Goal: Task Accomplishment & Management: Use online tool/utility

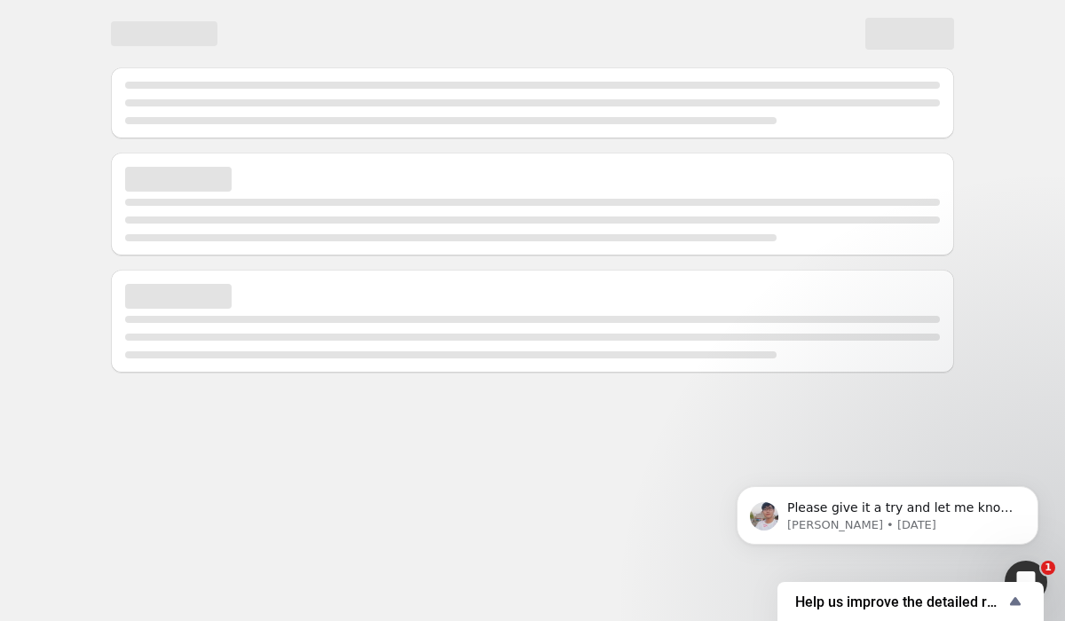
click at [893, 558] on body "Please give it a try and let me know if you need any help. [PERSON_NAME] • [DAT…" at bounding box center [887, 511] width 341 height 110
click at [898, 511] on p "Please give it a try and let me know if you need any help." at bounding box center [901, 509] width 229 height 18
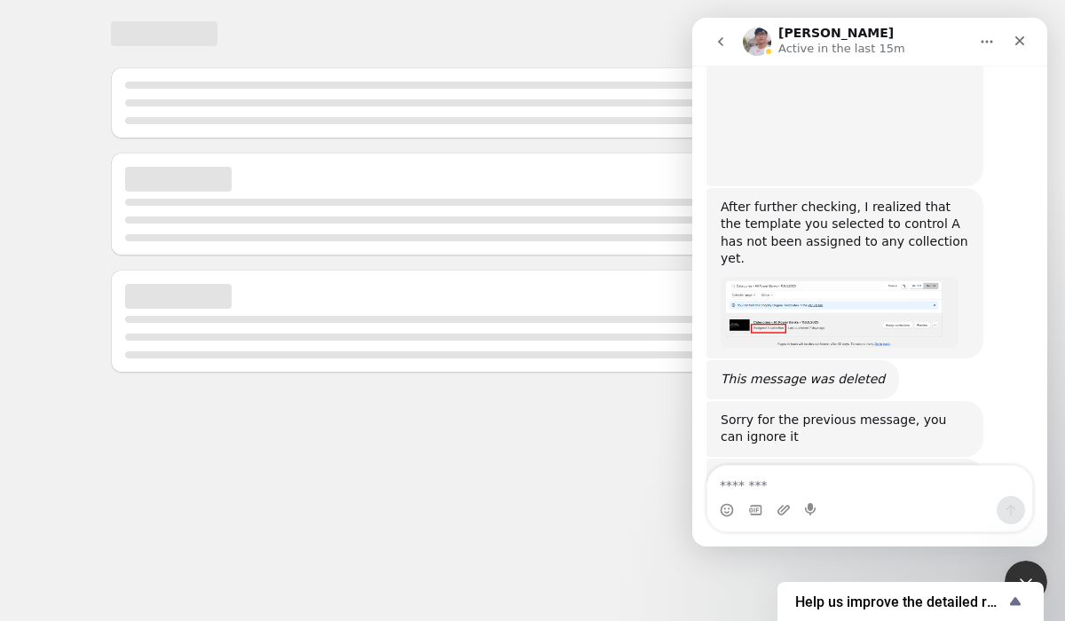
scroll to position [4950, 0]
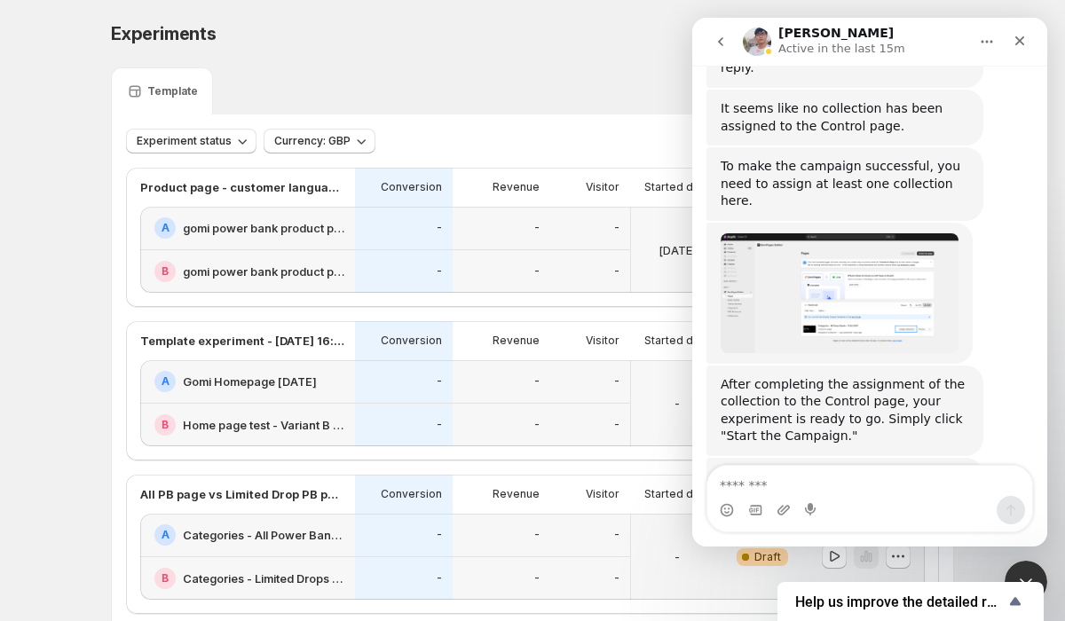
scroll to position [5283, 0]
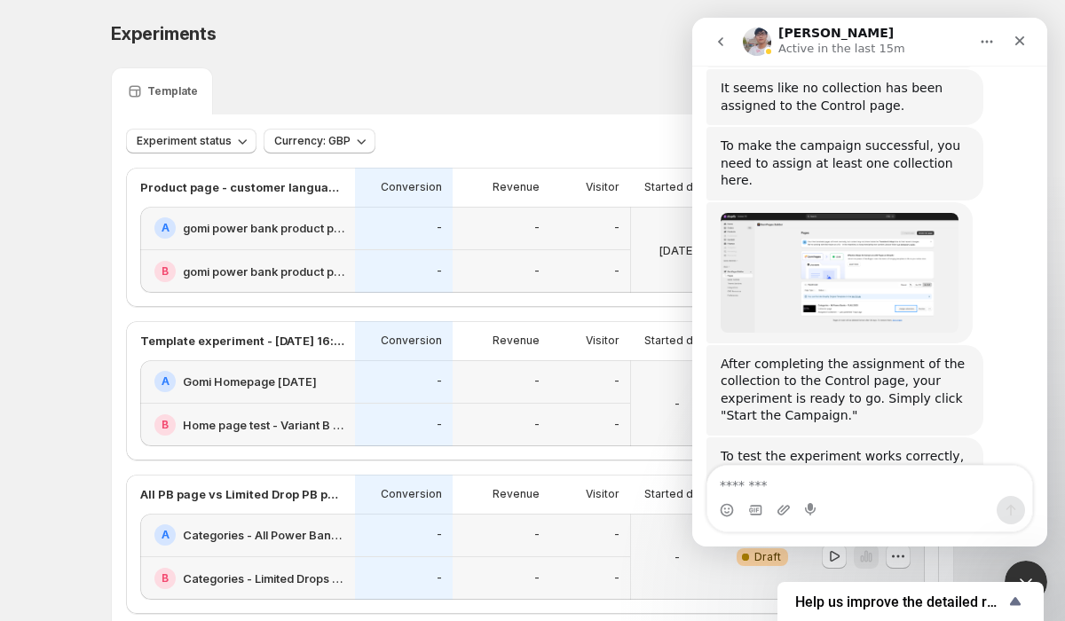
click at [927, 540] on img "Antony says…" at bounding box center [839, 596] width 238 height 112
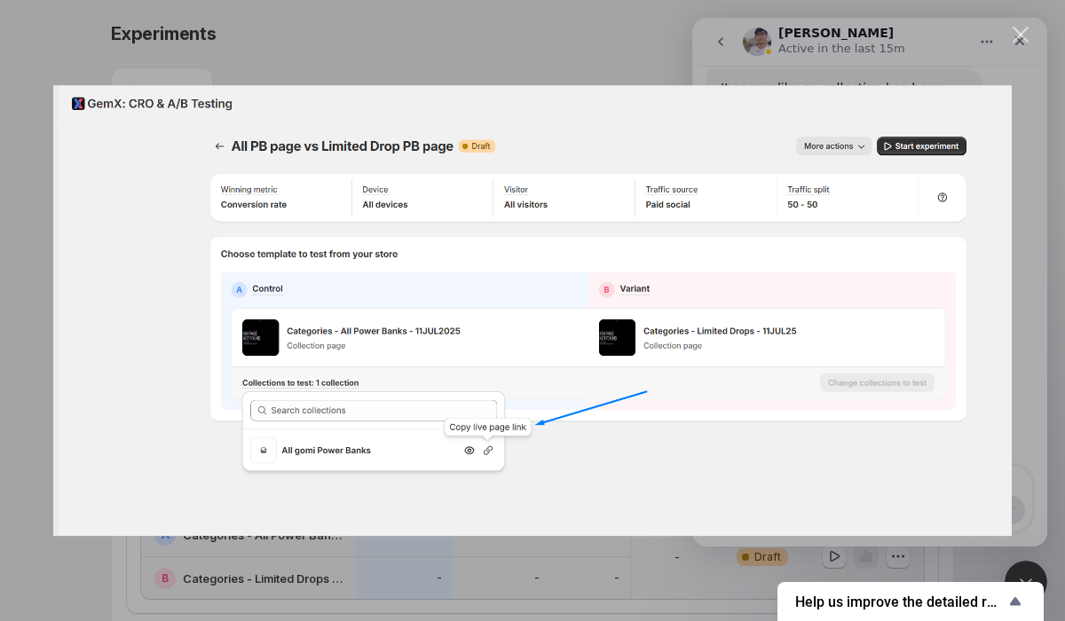
click at [927, 326] on img "Close" at bounding box center [532, 310] width 958 height 451
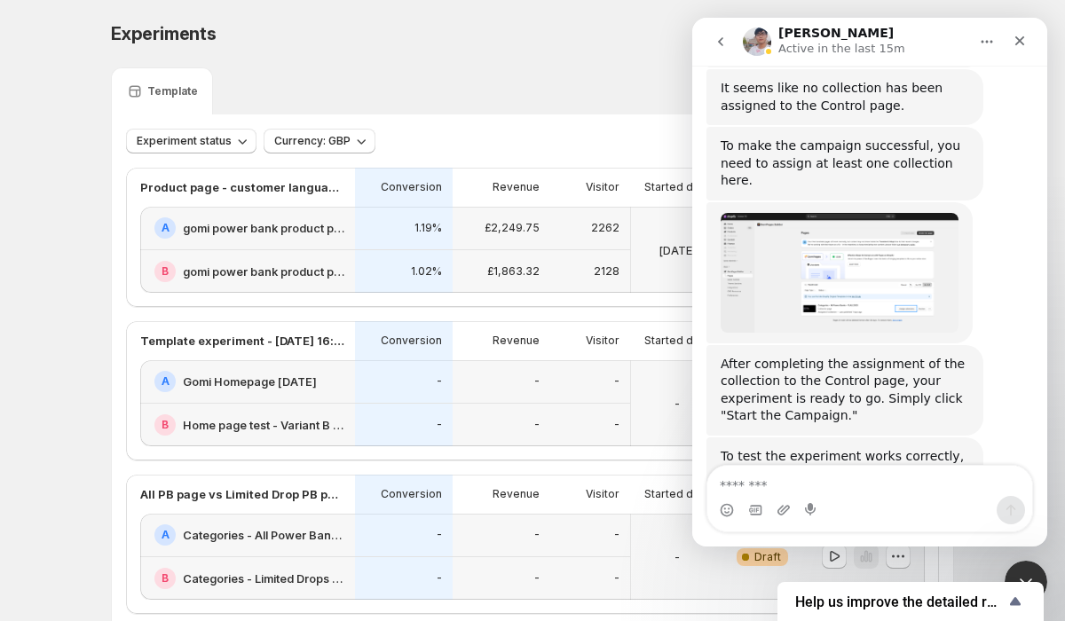
click at [547, 79] on div "Template" at bounding box center [532, 90] width 843 height 47
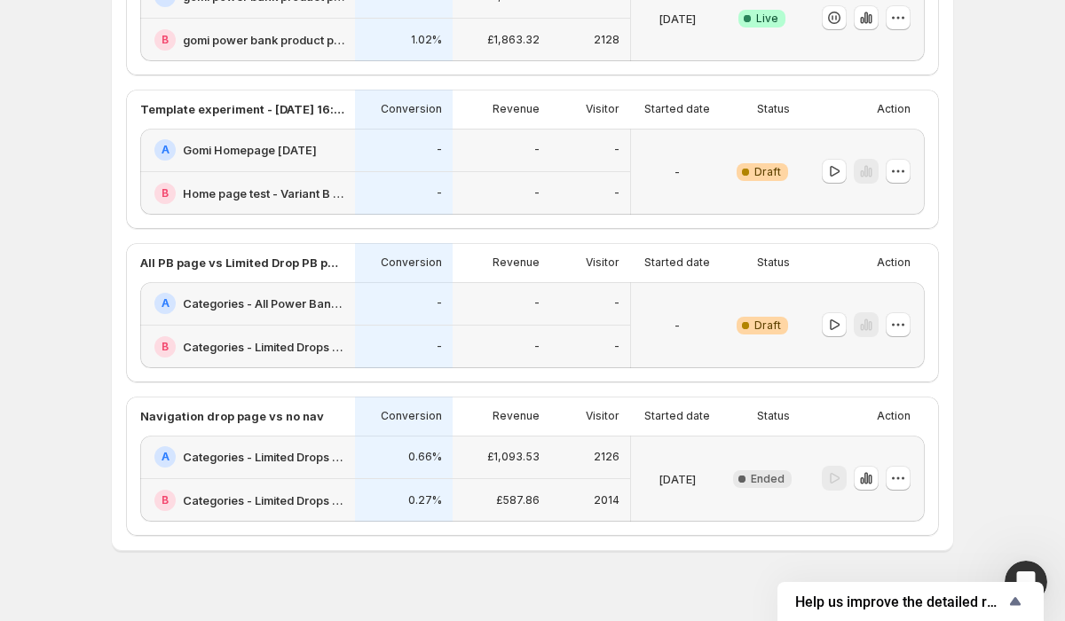
scroll to position [257, 0]
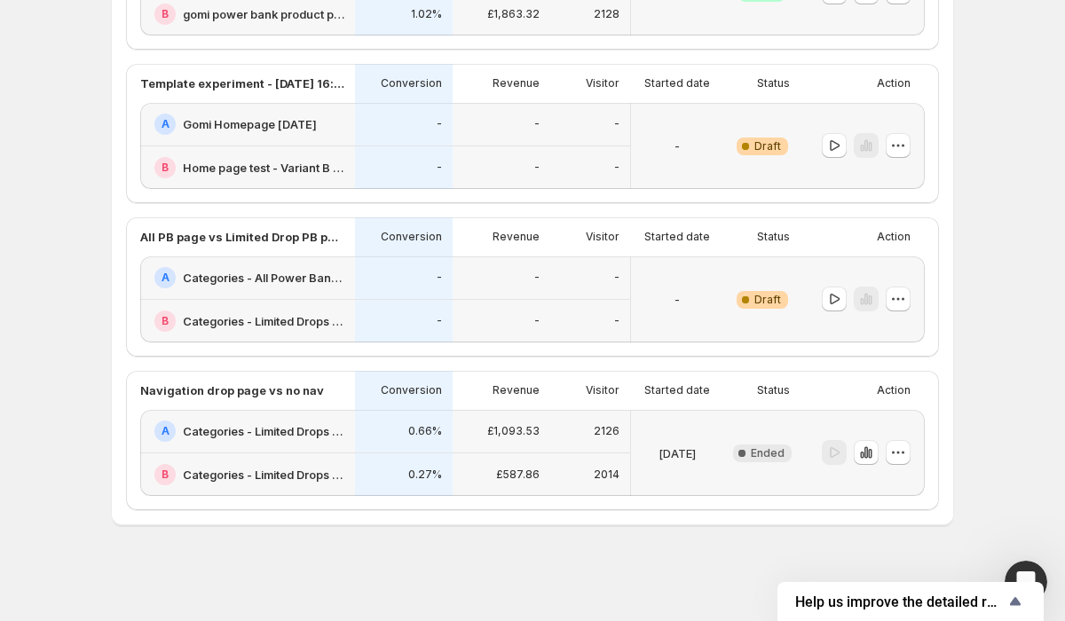
click at [585, 289] on div "-" at bounding box center [590, 277] width 80 height 43
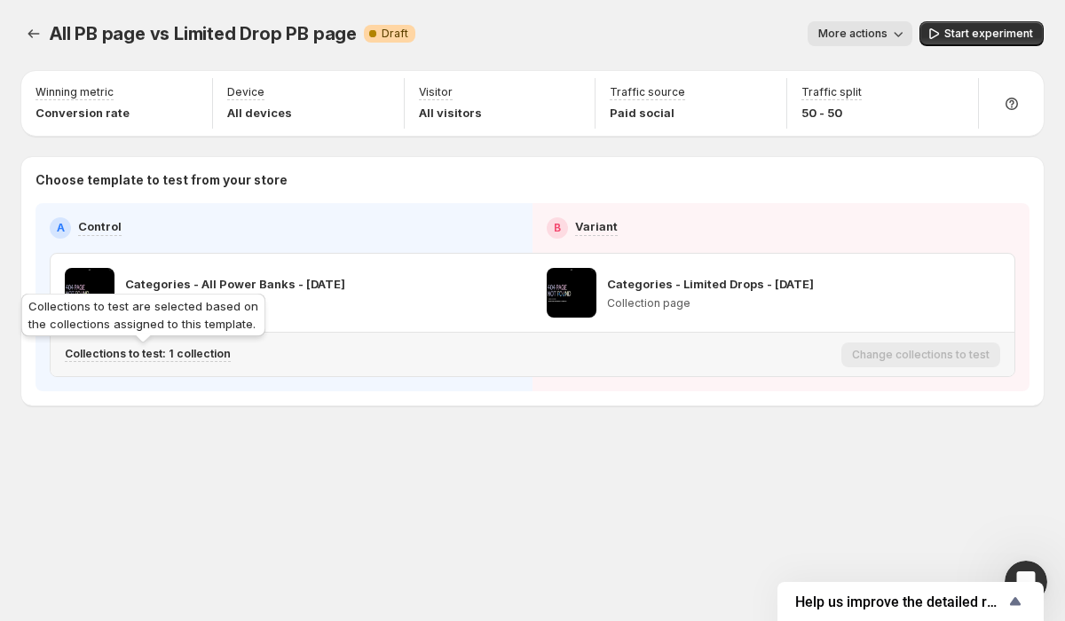
click at [198, 356] on p "Collections to test: 1 collection" at bounding box center [148, 354] width 166 height 14
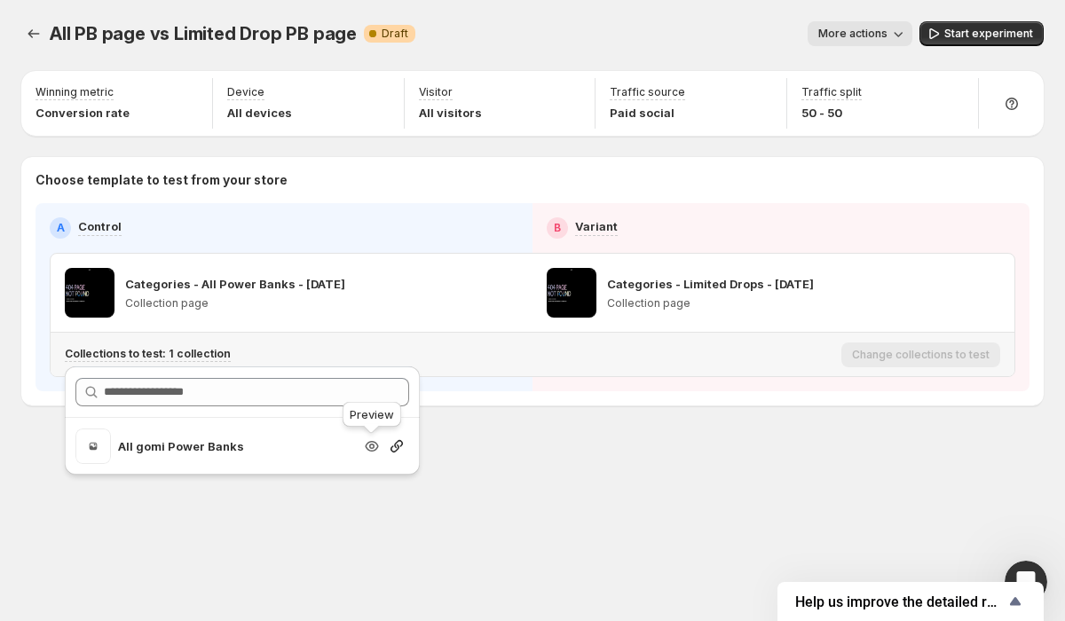
click at [376, 447] on icon "Search for and select a customer segment" at bounding box center [372, 446] width 13 height 11
click at [657, 563] on div "All PB page vs Limited Drop PB page. This page is ready All PB page vs Limited …" at bounding box center [532, 310] width 1065 height 621
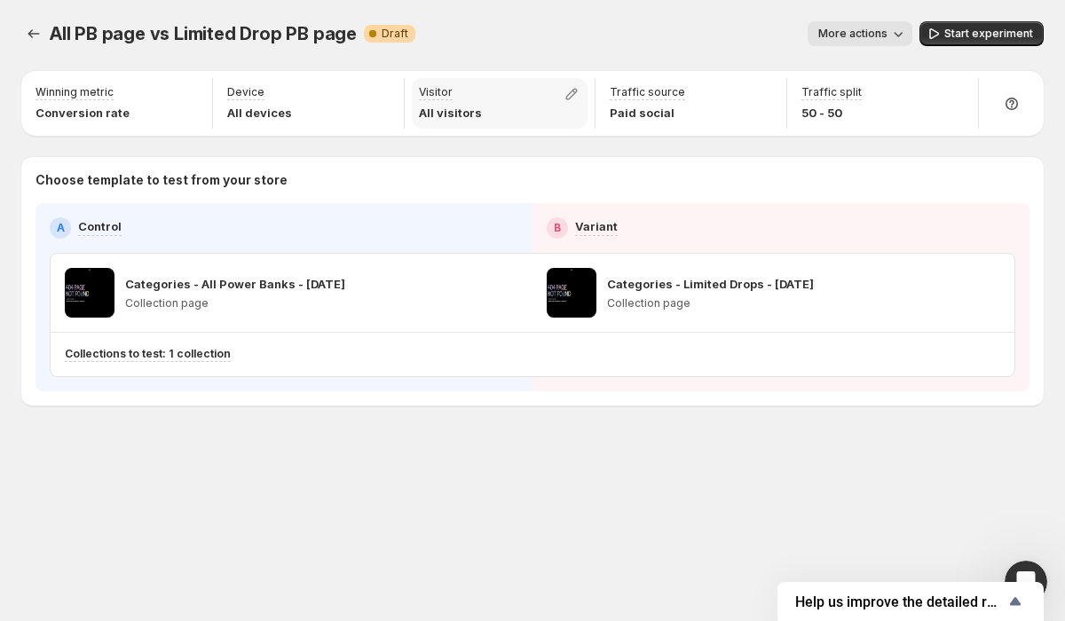
click at [527, 90] on div "Visitor All visitors" at bounding box center [500, 103] width 177 height 51
click at [583, 103] on div at bounding box center [575, 96] width 25 height 22
click at [554, 81] on div "Visitor All visitors" at bounding box center [500, 103] width 177 height 51
click at [572, 91] on icon "button" at bounding box center [572, 95] width 12 height 12
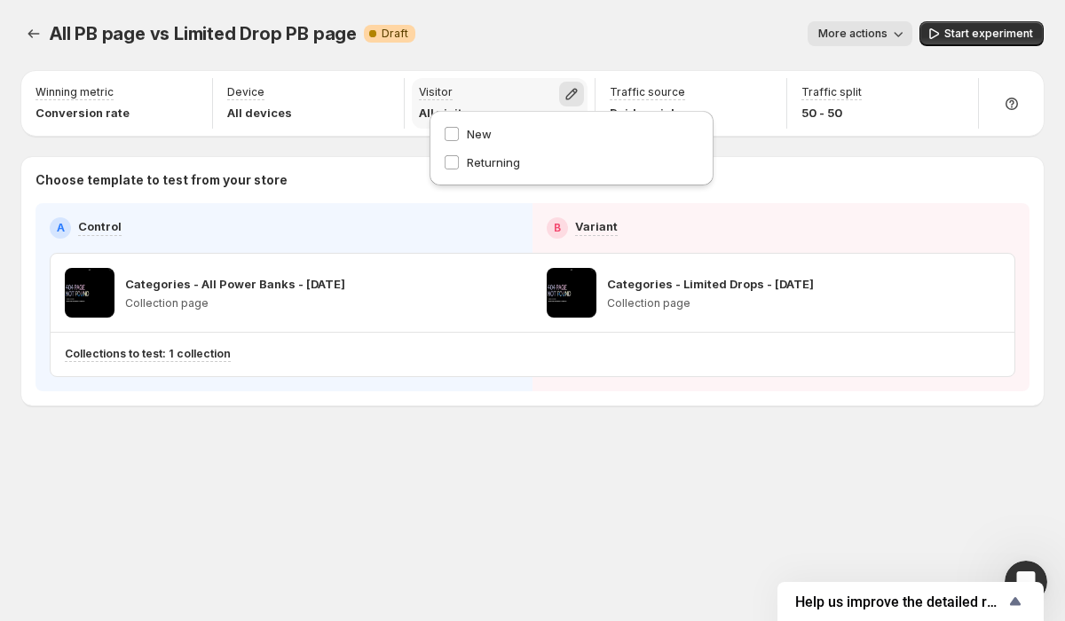
click at [572, 91] on icon "button" at bounding box center [572, 95] width 12 height 12
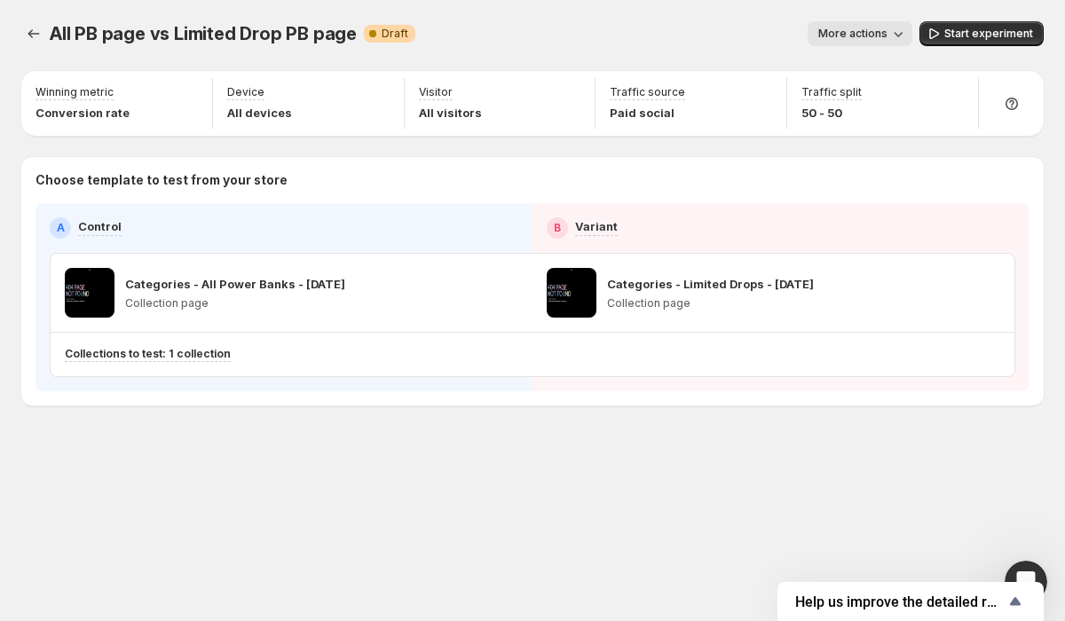
click at [465, 33] on div "More actions" at bounding box center [670, 33] width 483 height 25
click at [383, 92] on icon "button" at bounding box center [380, 95] width 12 height 12
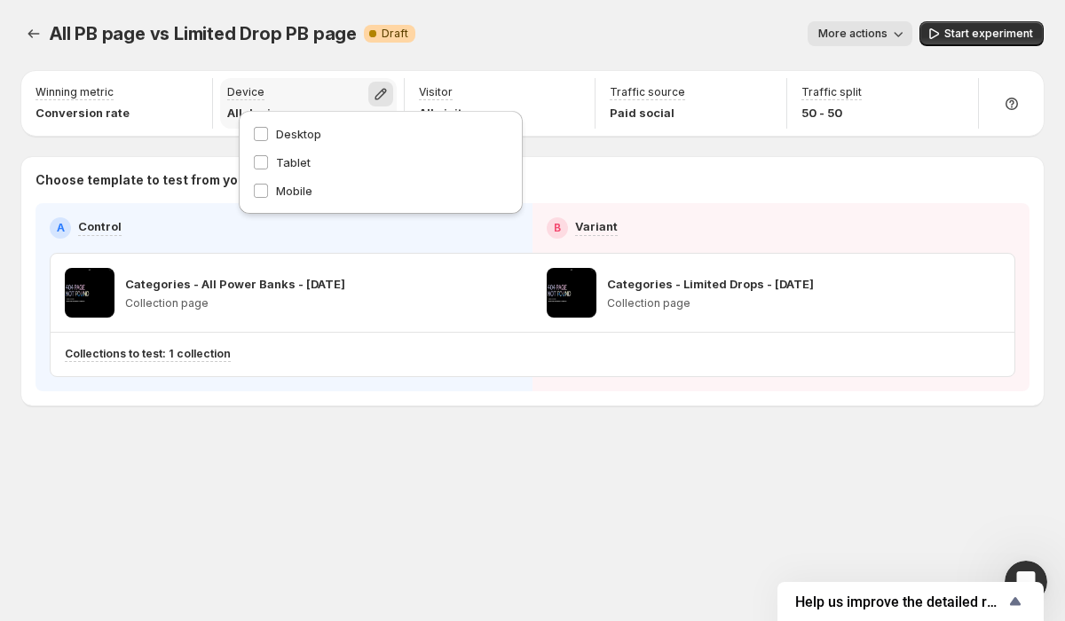
click at [383, 92] on icon "button" at bounding box center [380, 95] width 12 height 12
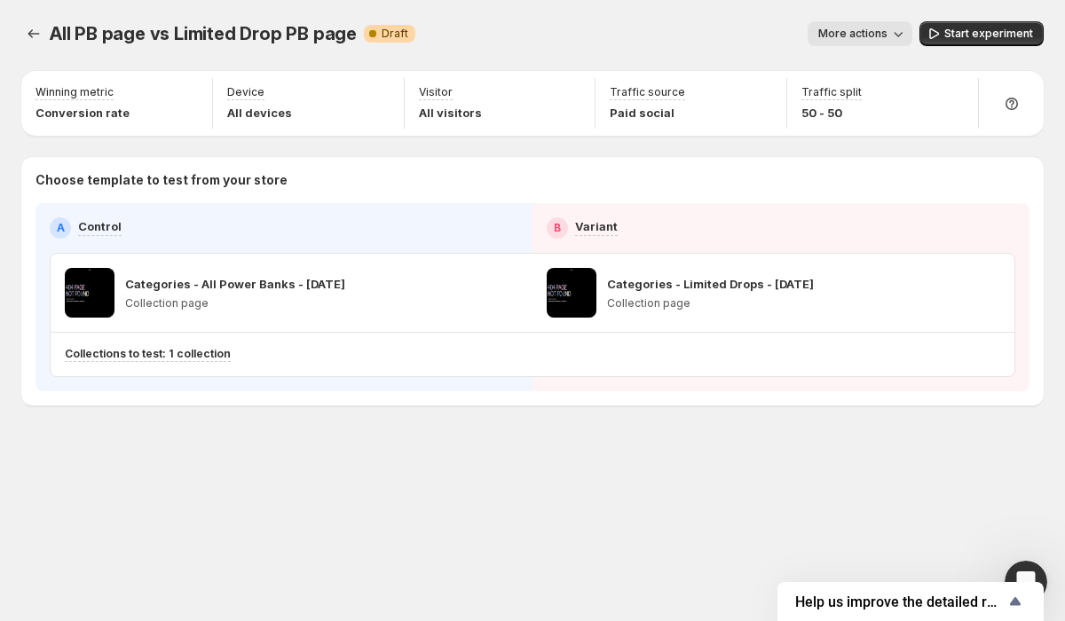
click at [451, 43] on div "More actions" at bounding box center [670, 33] width 483 height 25
click at [193, 88] on icon "button" at bounding box center [189, 94] width 18 height 18
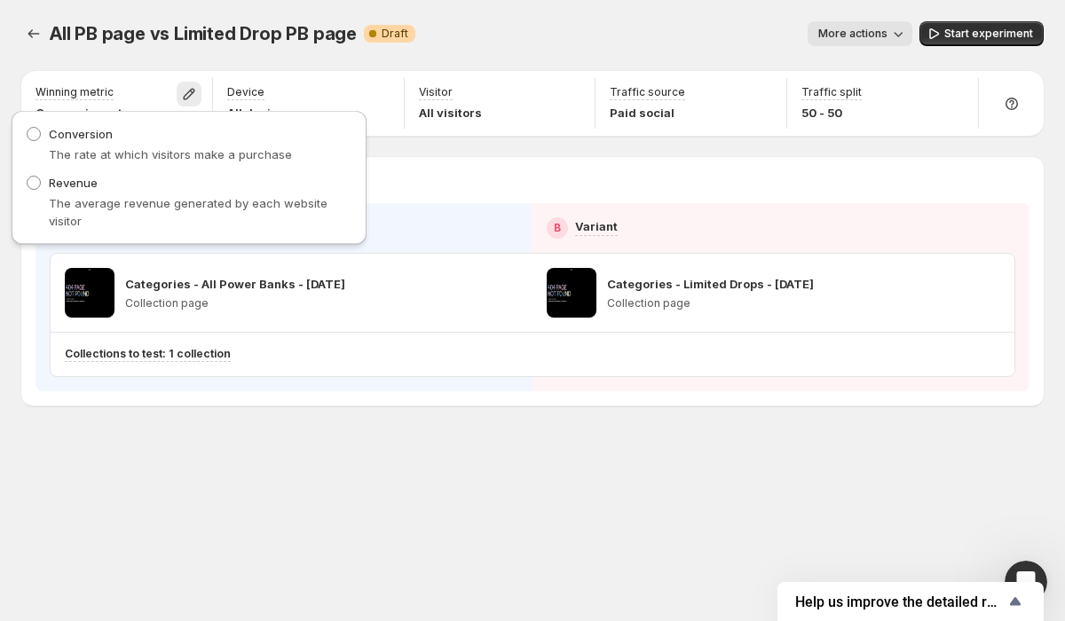
click at [536, 38] on div "More actions" at bounding box center [670, 33] width 483 height 25
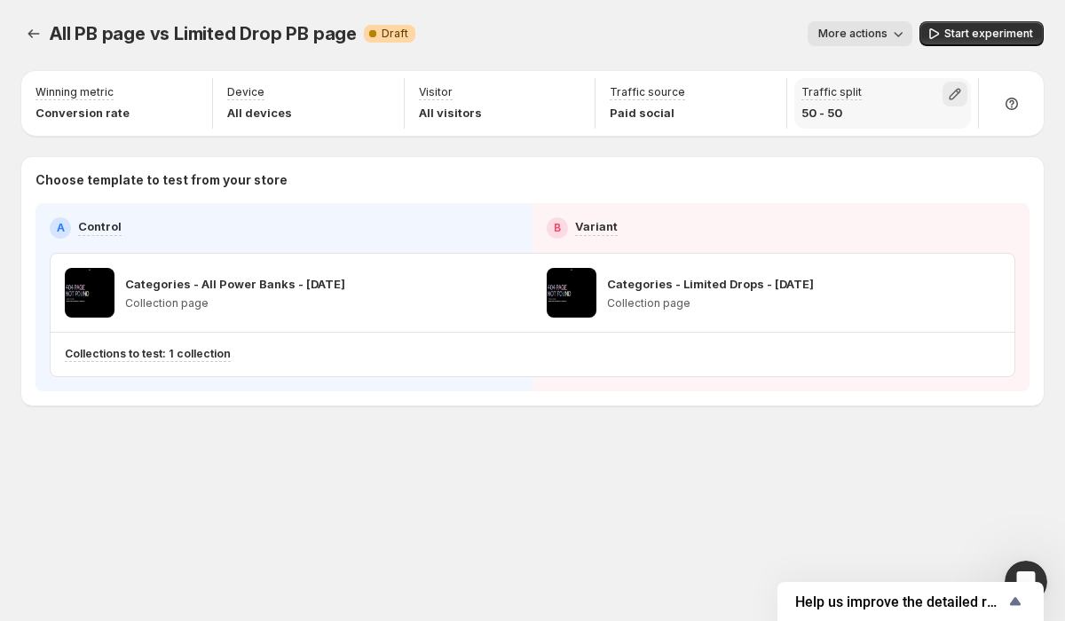
click at [954, 96] on icon "button" at bounding box center [955, 94] width 18 height 18
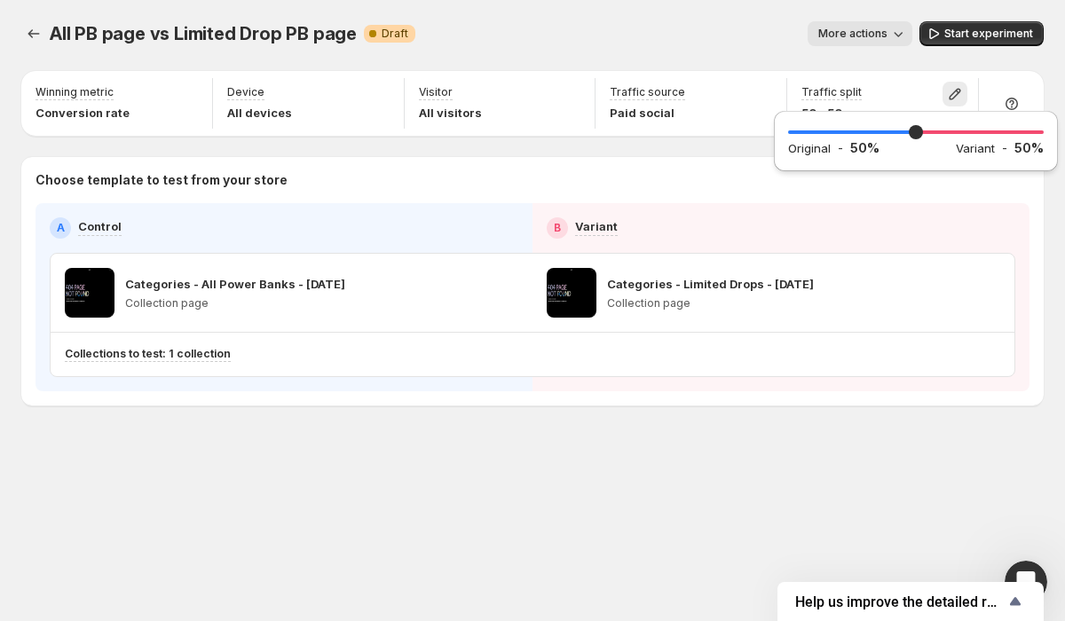
click at [743, 59] on div "All PB page vs Limited Drop PB page. This page is ready All PB page vs Limited …" at bounding box center [532, 33] width 1022 height 67
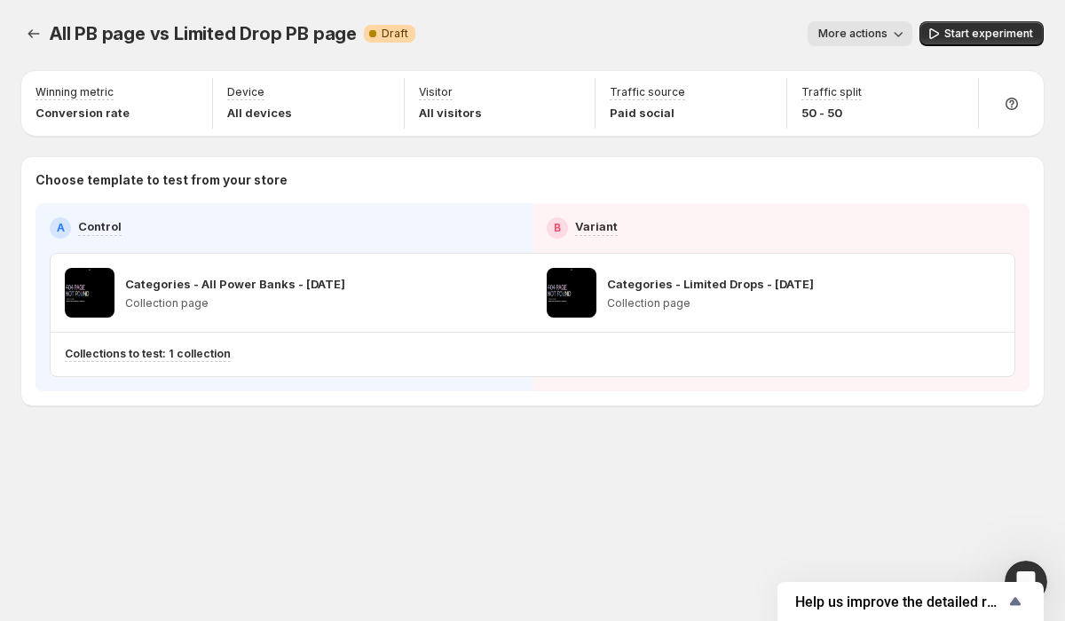
click at [887, 35] on span "More actions" at bounding box center [852, 34] width 69 height 14
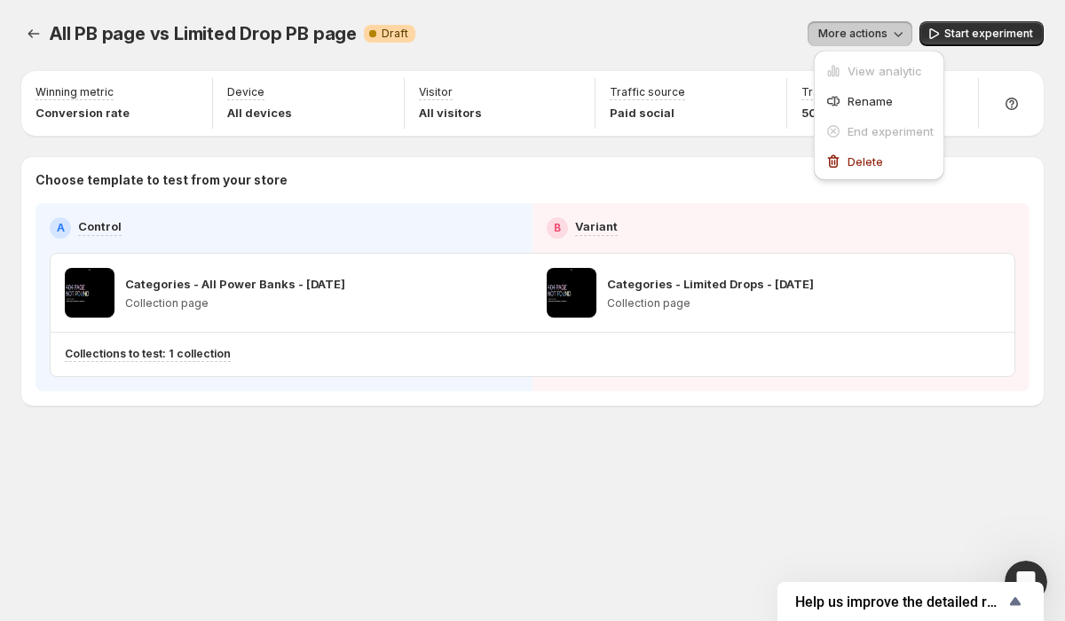
click at [908, 11] on div "All PB page vs Limited Drop PB page. This page is ready All PB page vs Limited …" at bounding box center [532, 33] width 1022 height 67
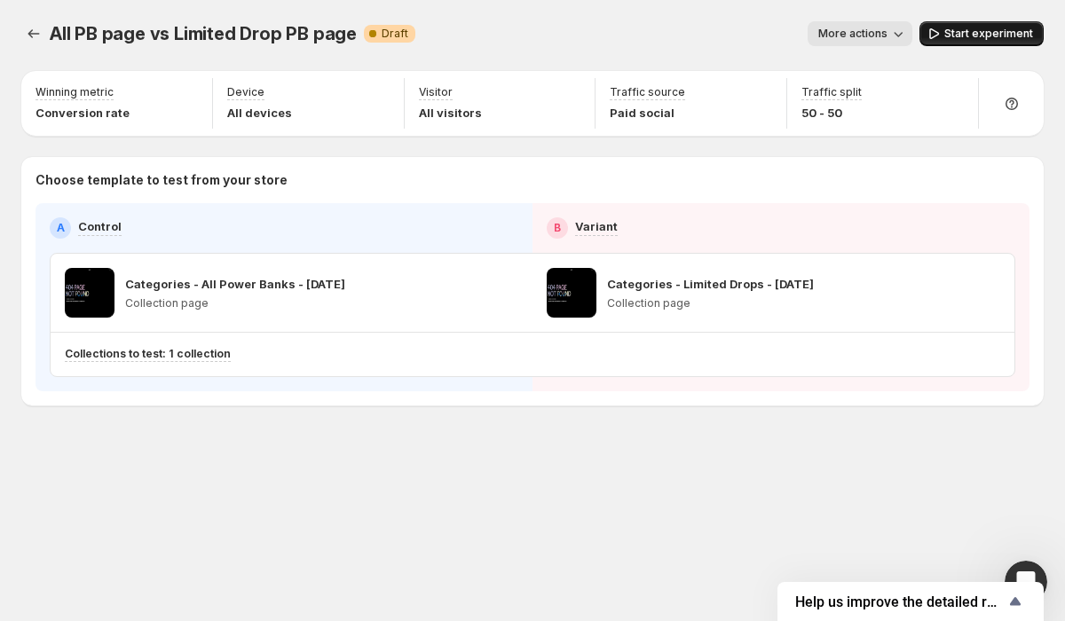
click at [984, 41] on button "Start experiment" at bounding box center [981, 33] width 124 height 25
click at [1026, 563] on div "Open Intercom Messenger" at bounding box center [1023, 579] width 59 height 59
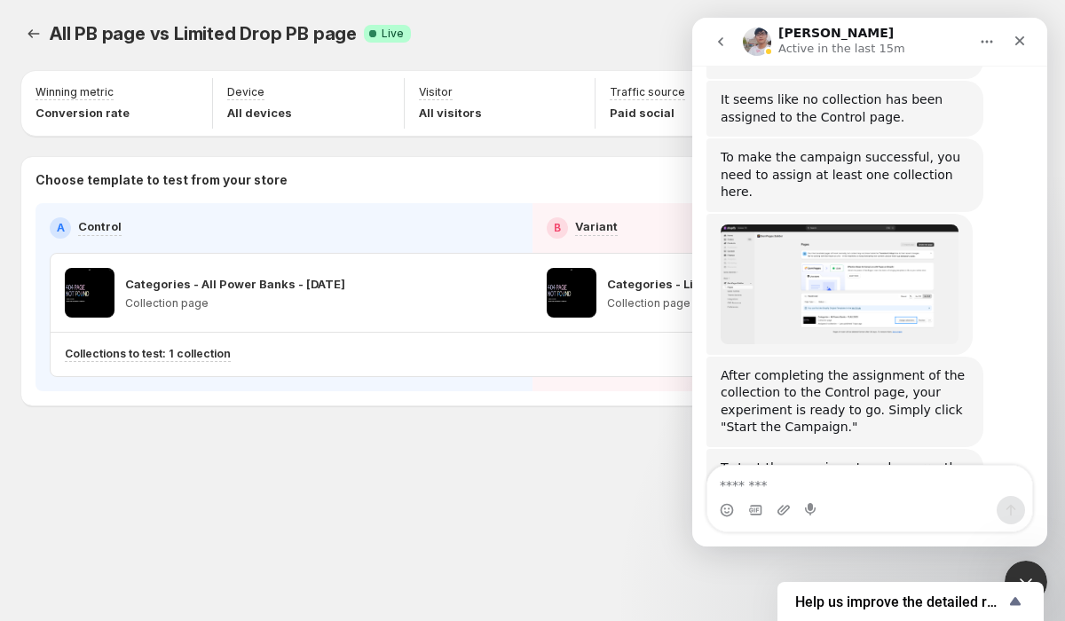
scroll to position [5254, 0]
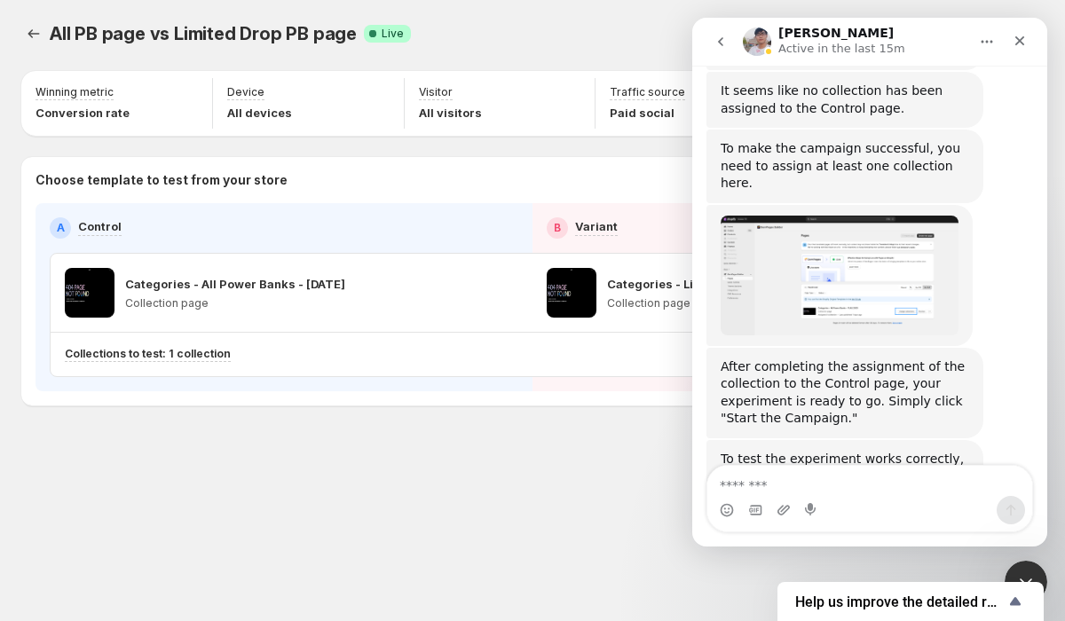
click at [845, 543] on img "Antony says…" at bounding box center [839, 599] width 238 height 112
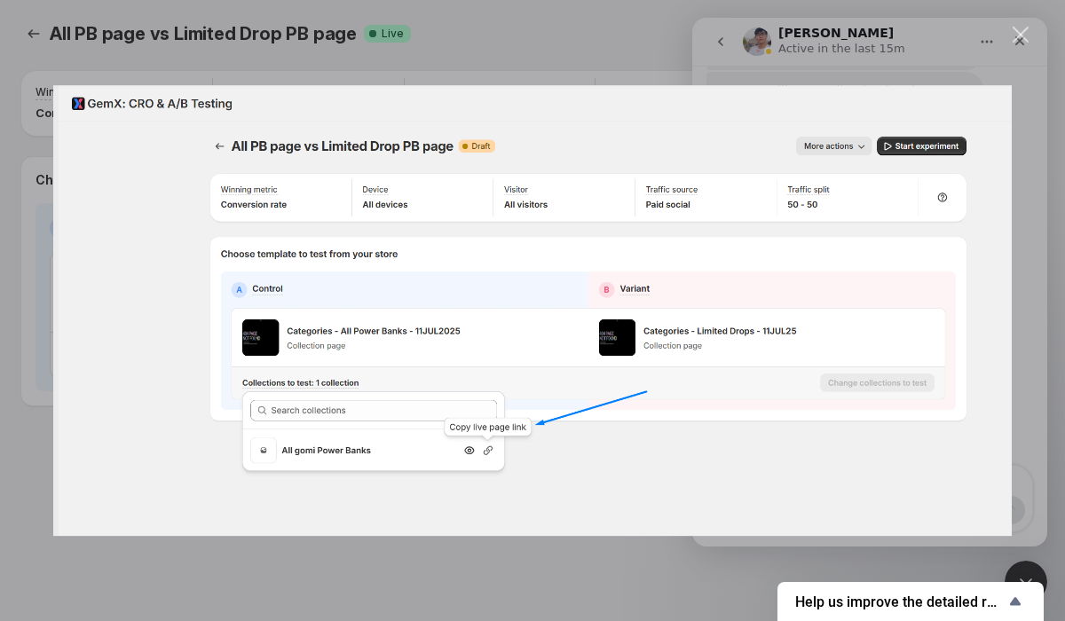
click at [710, 553] on div "Intercom messenger" at bounding box center [532, 310] width 1065 height 621
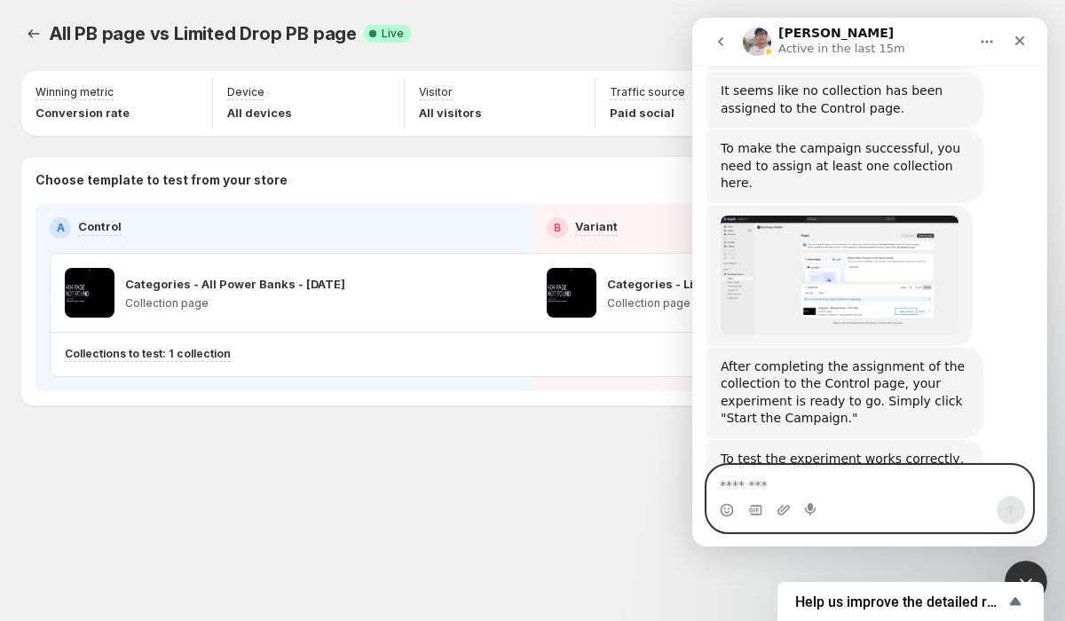
click at [854, 474] on textarea "Message…" at bounding box center [869, 481] width 325 height 30
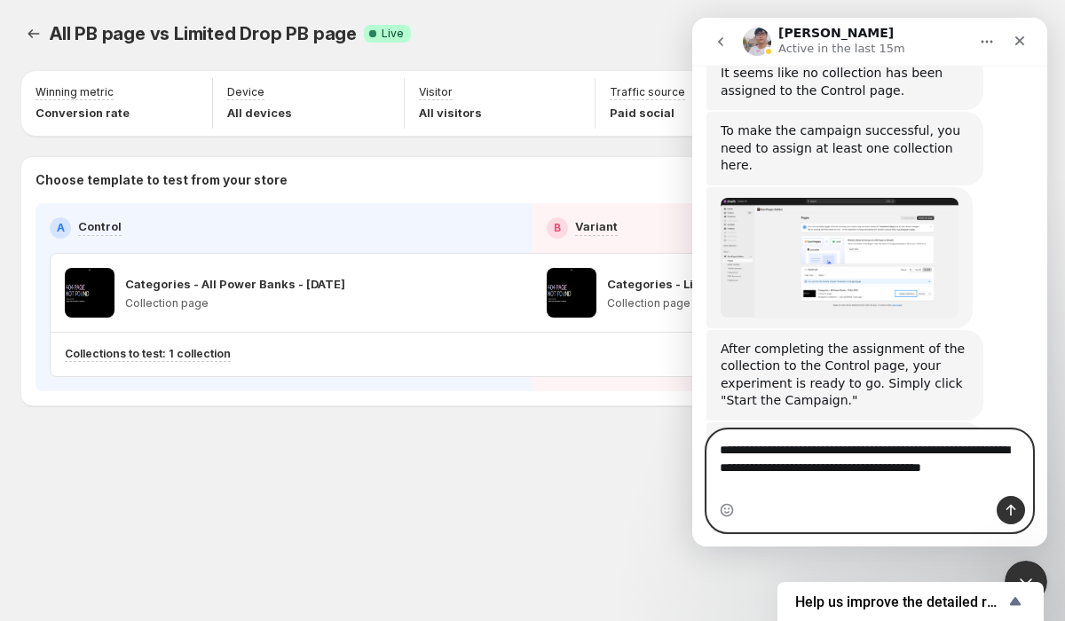
scroll to position [5290, 0]
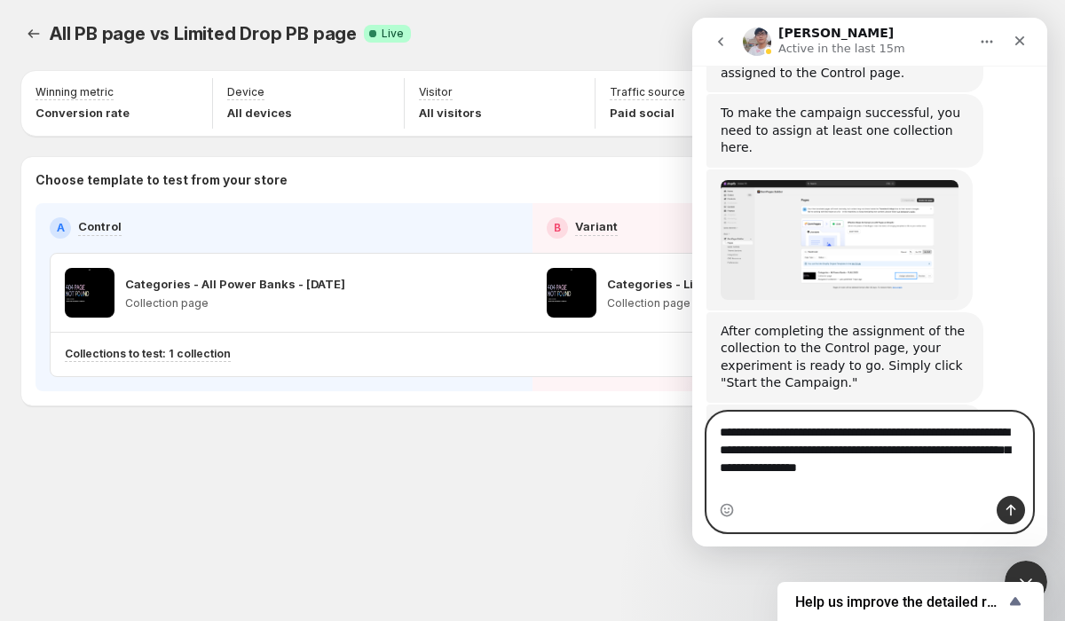
type textarea "**********"
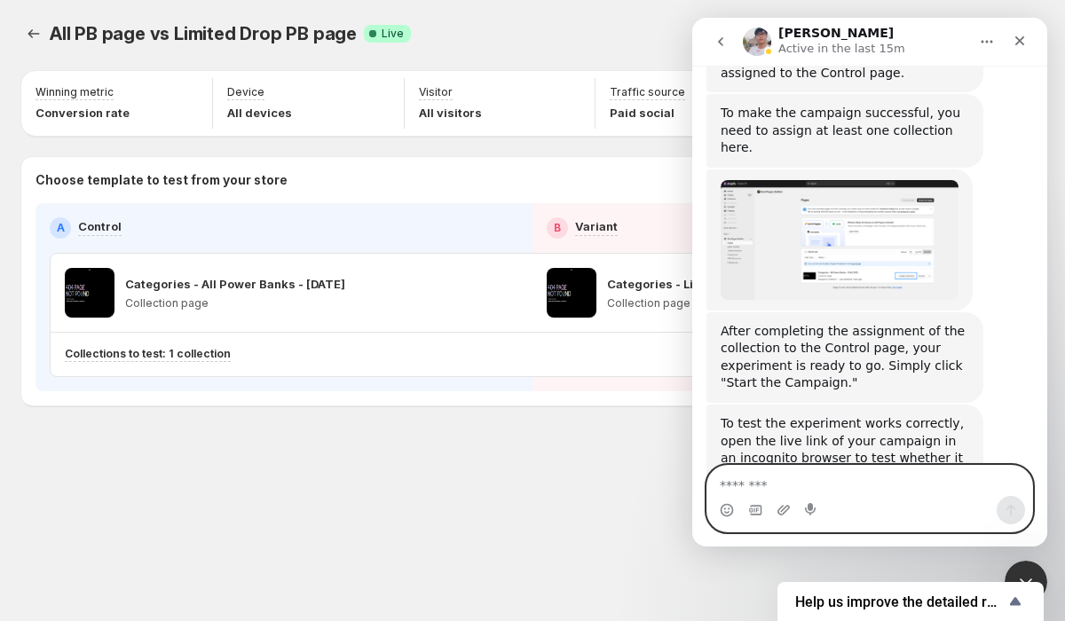
scroll to position [5383, 0]
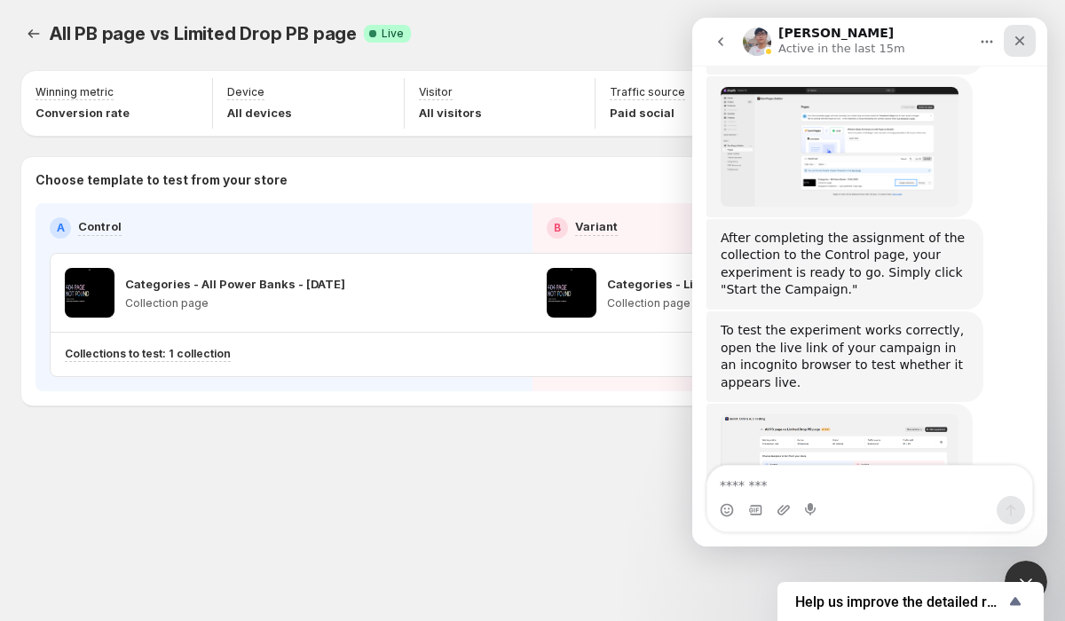
click at [1024, 35] on icon "Close" at bounding box center [1019, 41] width 14 height 14
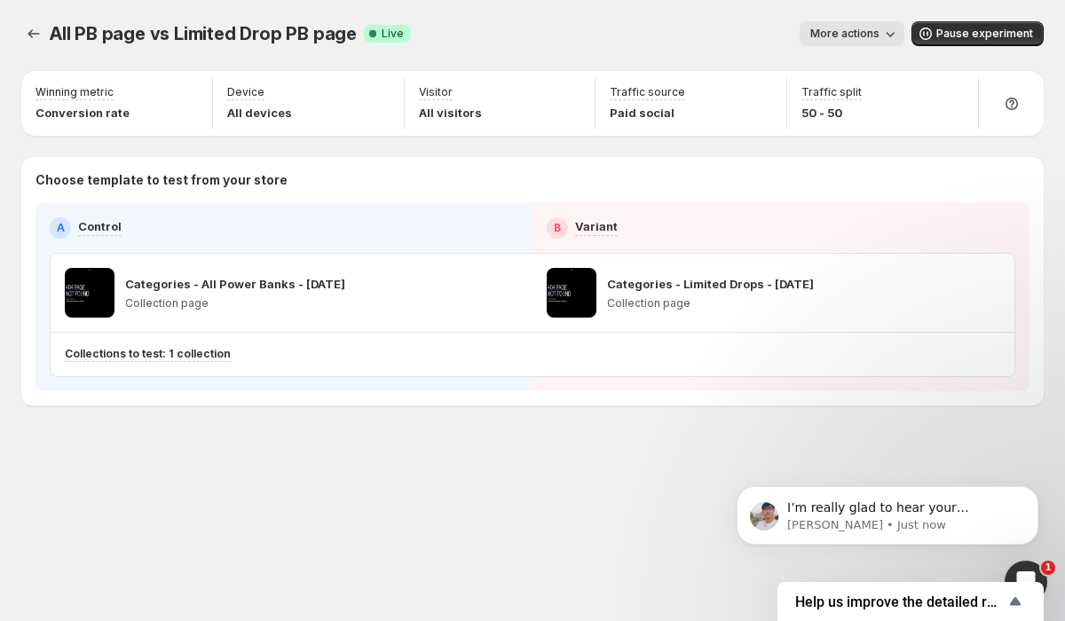
scroll to position [0, 0]
click at [921, 524] on p "[PERSON_NAME] • Just now" at bounding box center [901, 525] width 229 height 16
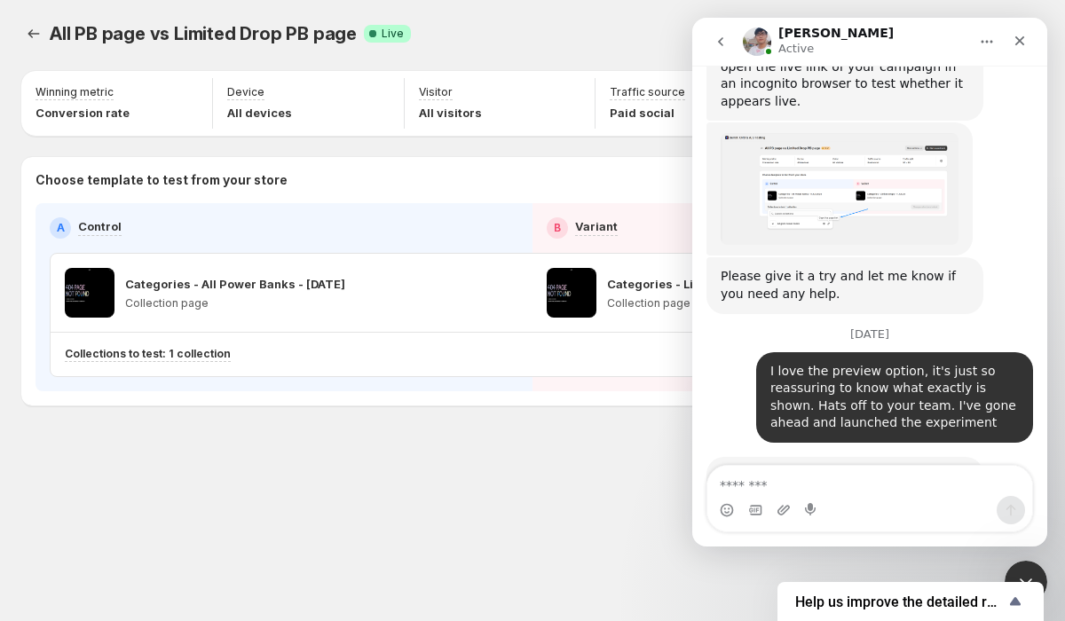
scroll to position [5661, 0]
click at [1009, 45] on div "Close" at bounding box center [1019, 41] width 32 height 32
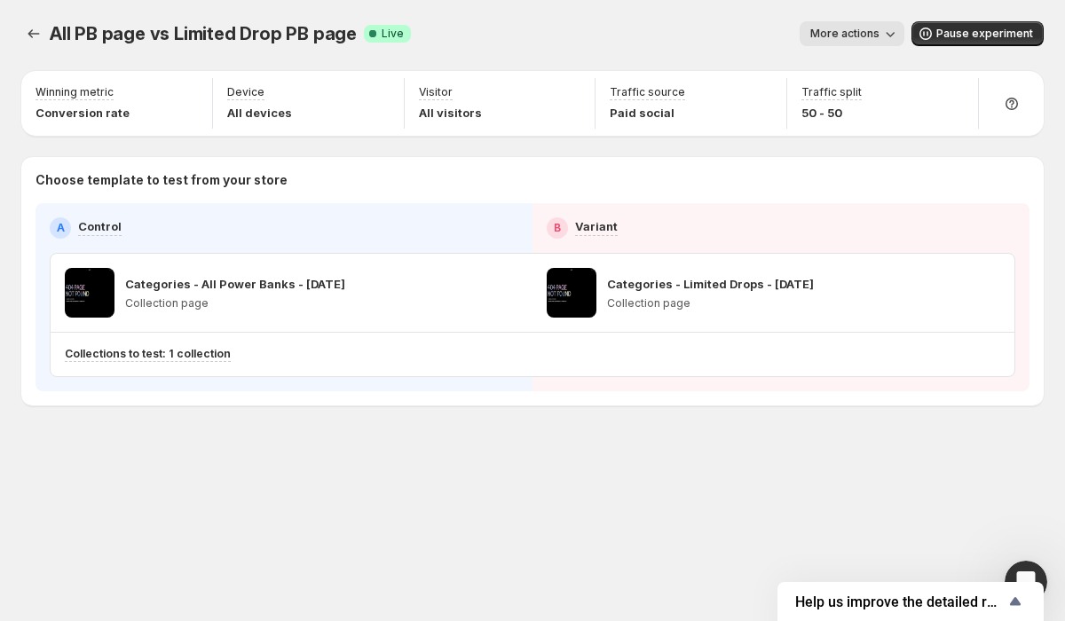
click at [629, 405] on div "Choose template to test from your store A Control B Variant Categories - All Po…" at bounding box center [532, 281] width 1022 height 248
